Goal: Information Seeking & Learning: Understand process/instructions

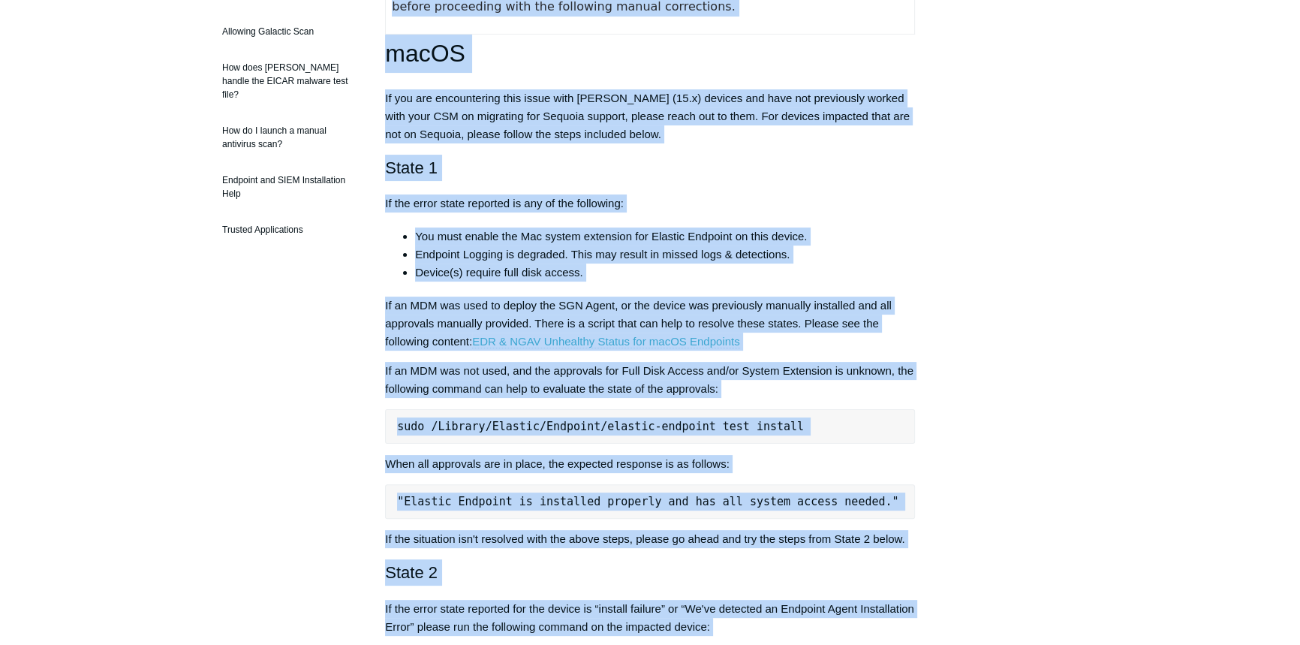
click at [777, 382] on p "If an MDM was not used, and the approvals for Full Disk Access and/or System Ex…" at bounding box center [650, 380] width 530 height 36
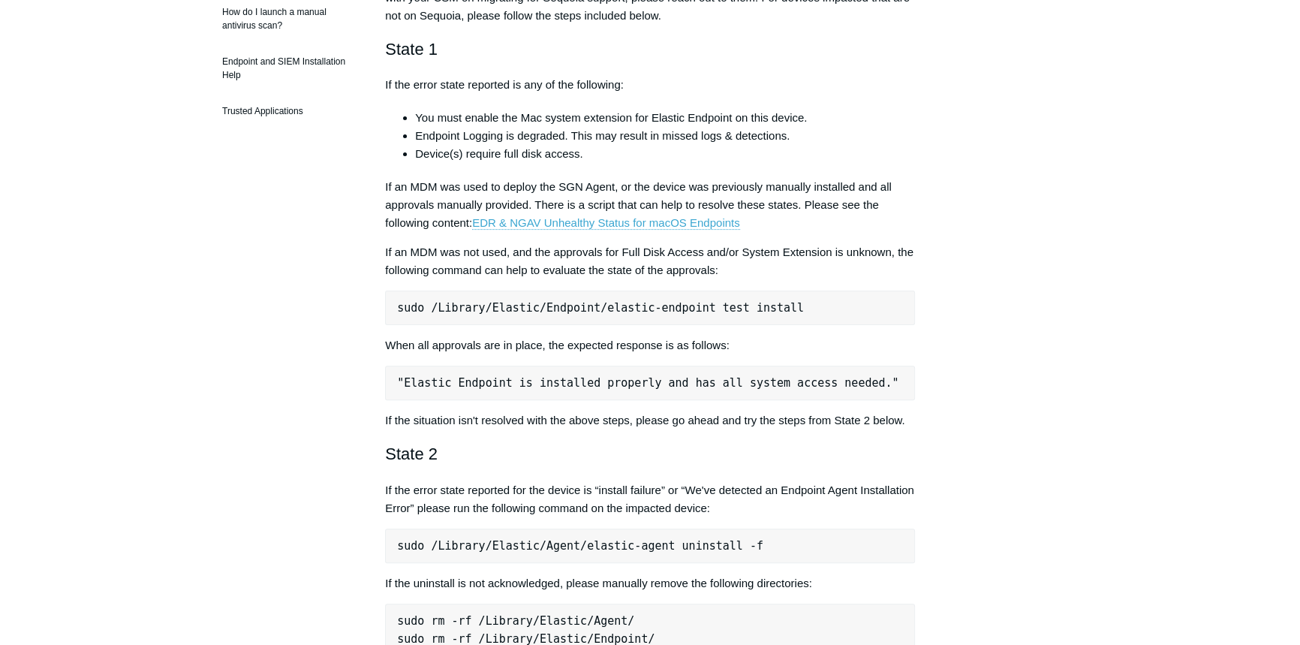
scroll to position [546, 0]
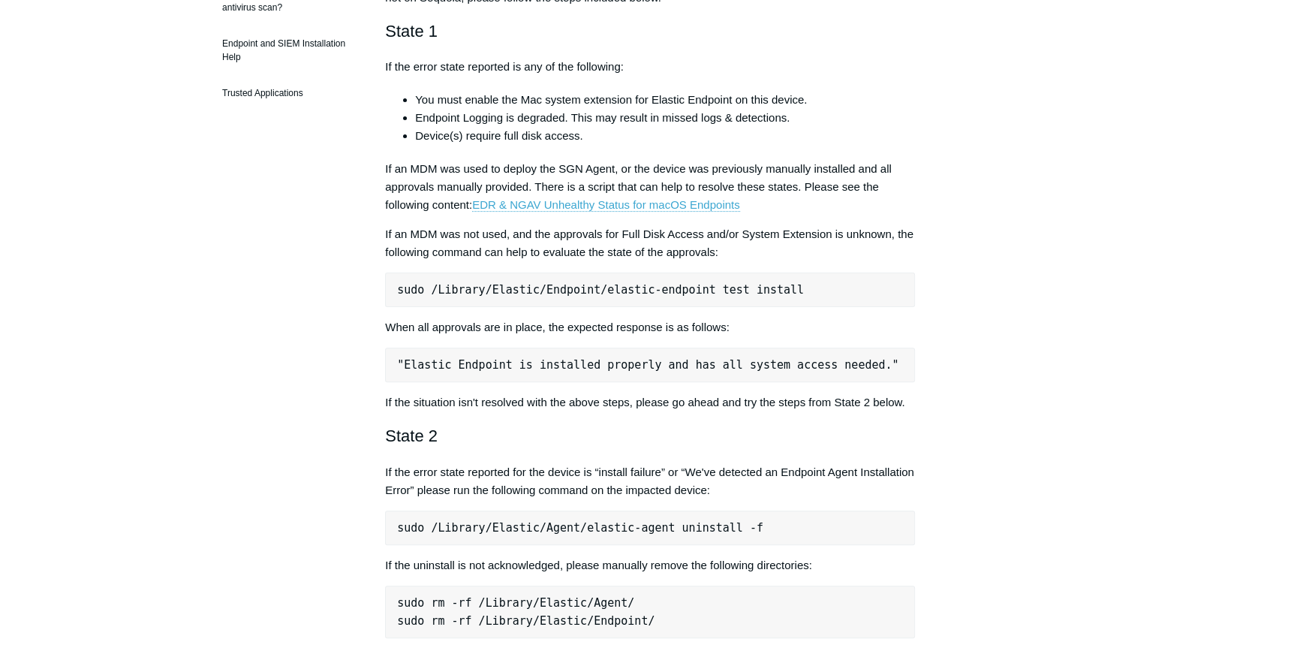
click at [541, 290] on pre "sudo /Library/Elastic/Endpoint/elastic-endpoint test install" at bounding box center [650, 290] width 530 height 35
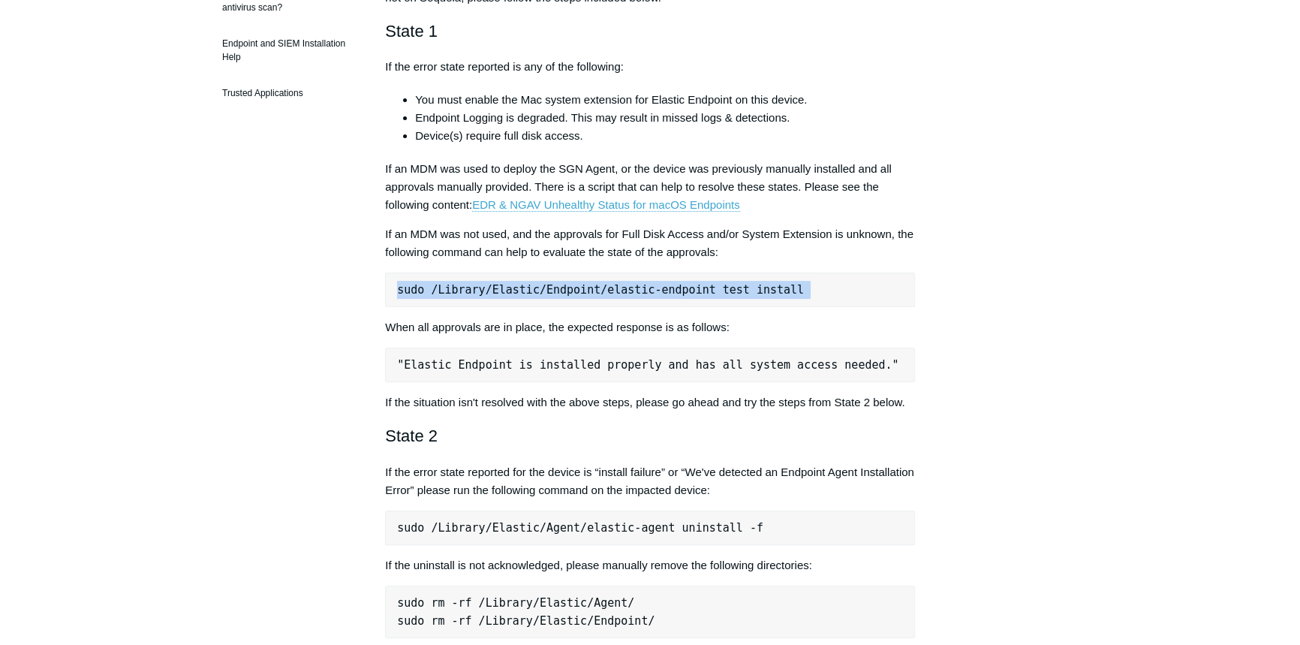
click at [541, 290] on pre "sudo /Library/Elastic/Endpoint/elastic-endpoint test install" at bounding box center [650, 290] width 530 height 35
copy div "sudo /Library/Elastic/Endpoint/elastic-endpoint test install"
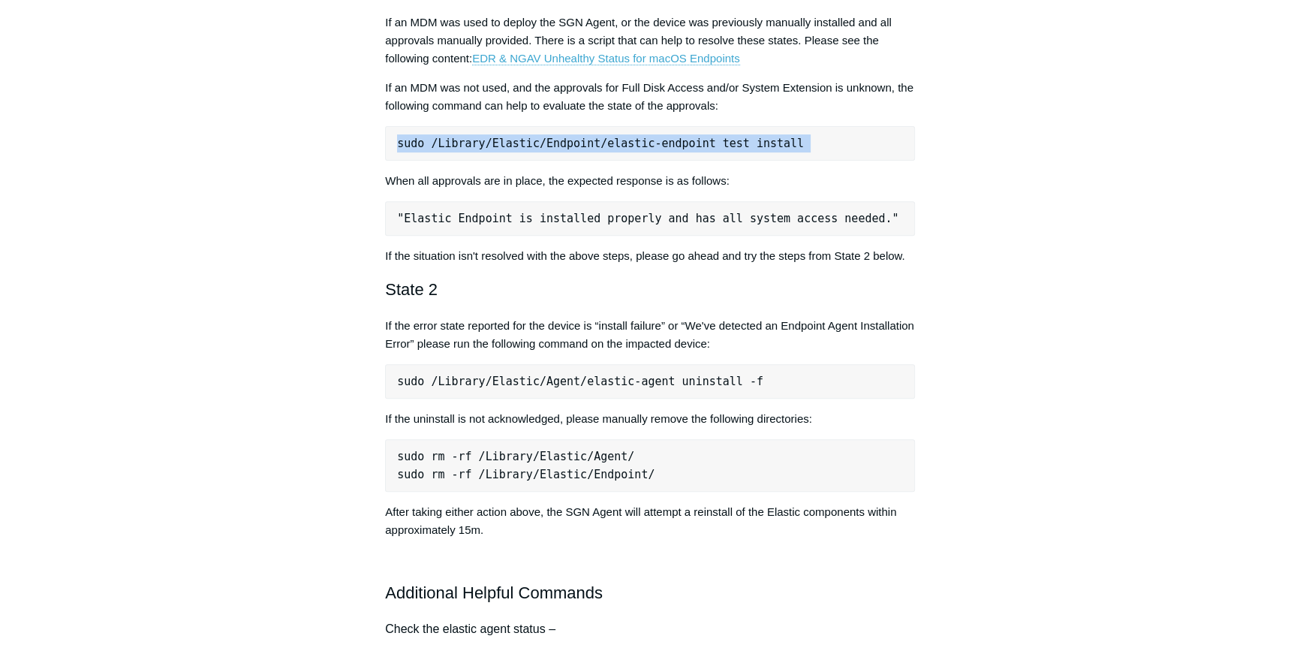
scroll to position [1023, 0]
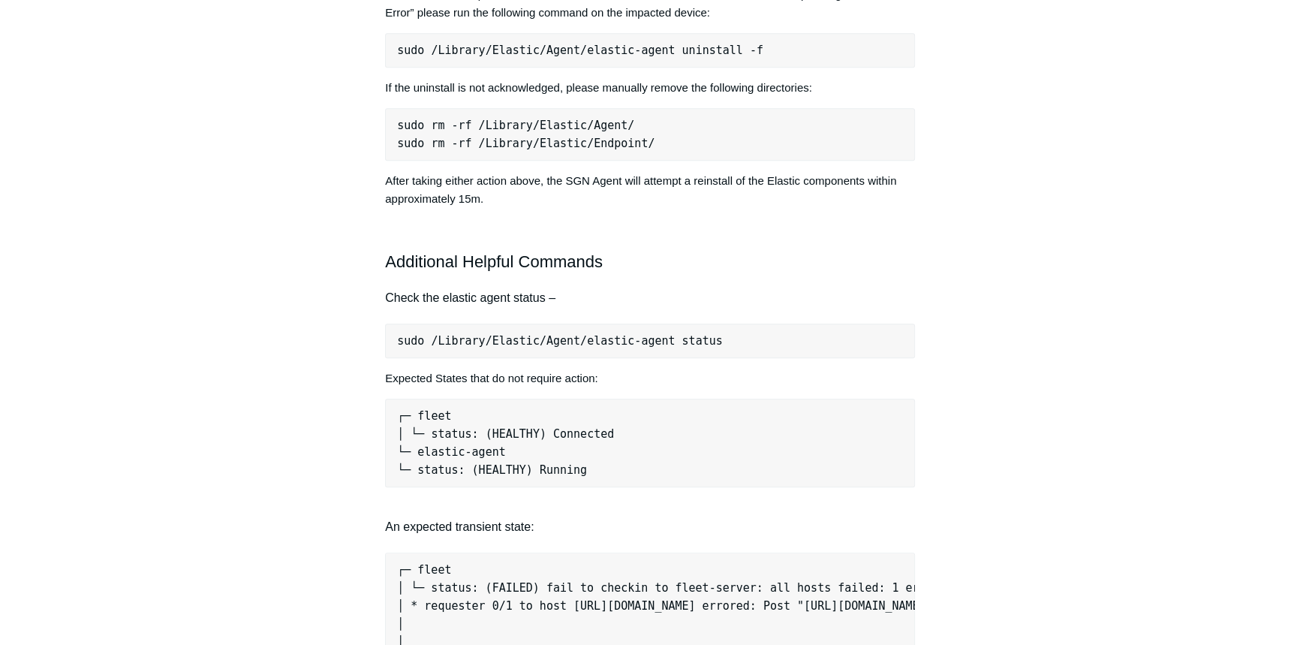
click at [616, 340] on pre "sudo /Library/Elastic/Agent/elastic-agent status" at bounding box center [650, 341] width 530 height 35
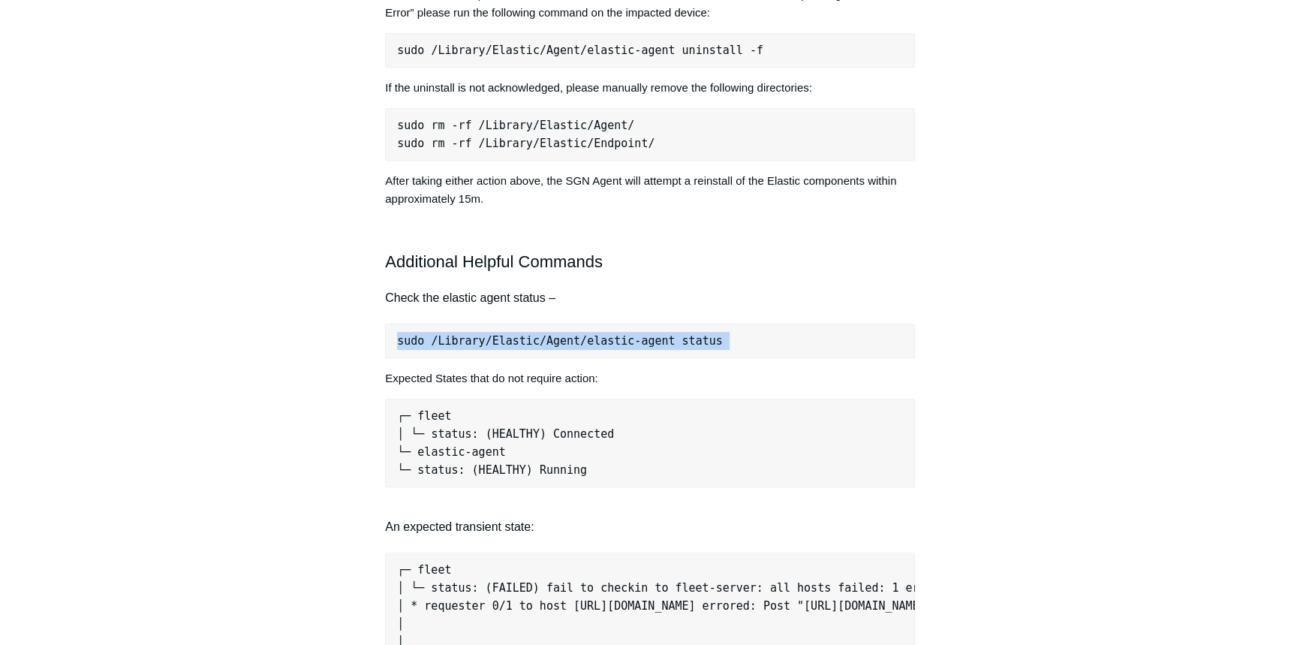
click at [616, 340] on pre "sudo /Library/Elastic/Agent/elastic-agent status" at bounding box center [650, 341] width 530 height 35
copy div "sudo /Library/Elastic/Agent/elastic-agent status"
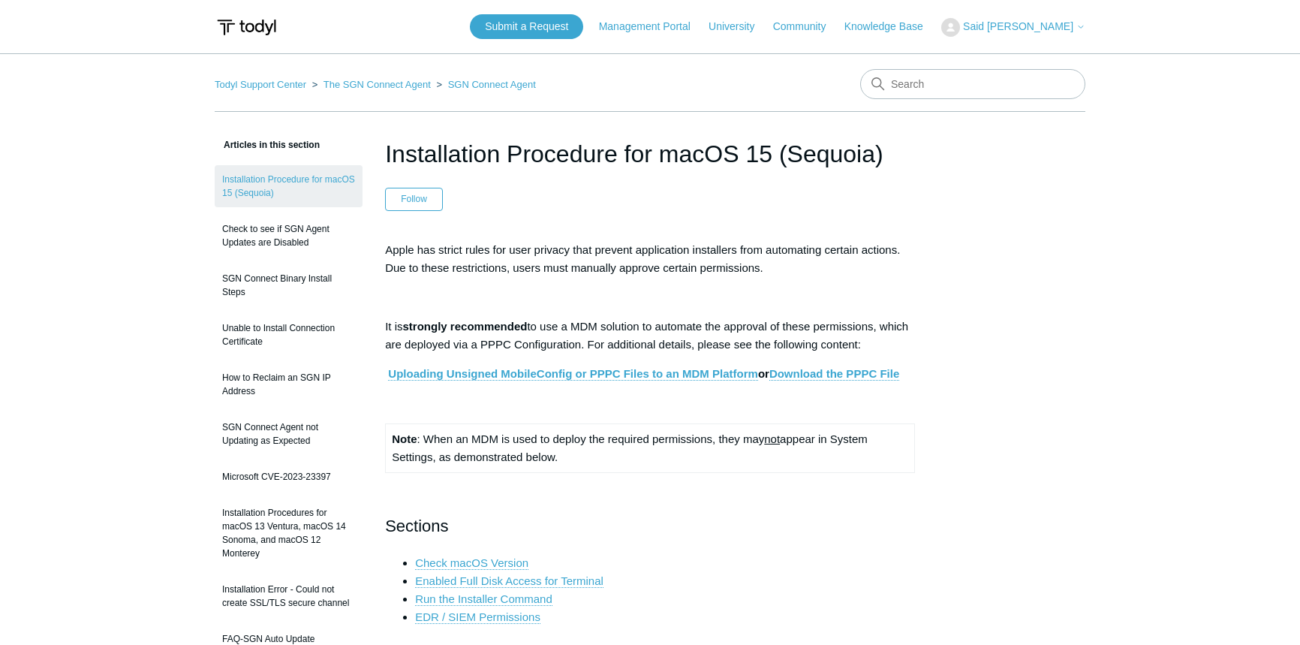
scroll to position [5190, 0]
